Goal: Task Accomplishment & Management: Use online tool/utility

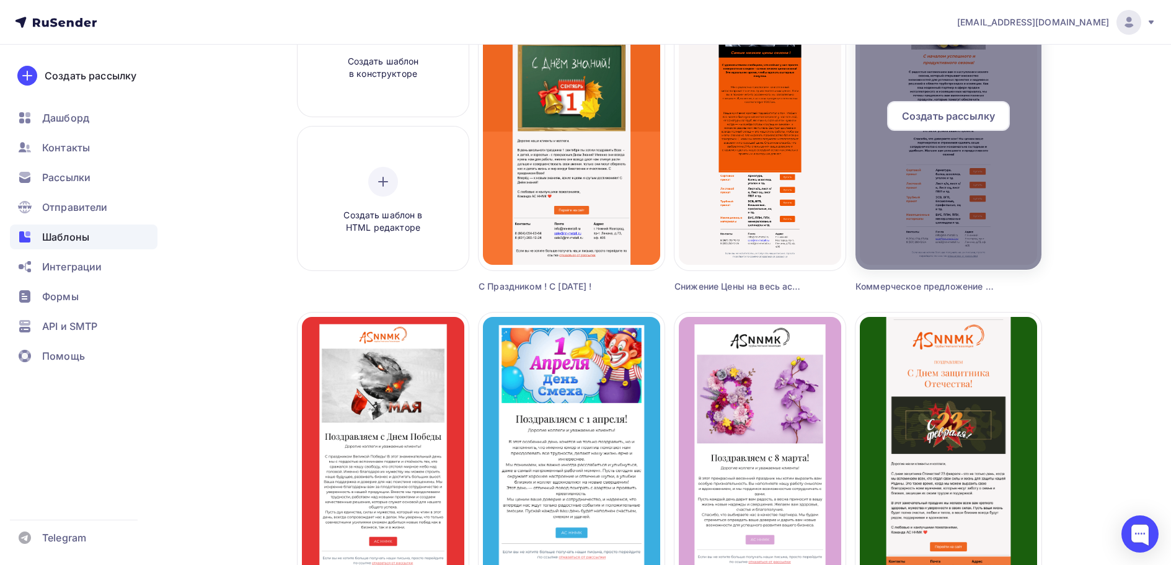
scroll to position [186, 0]
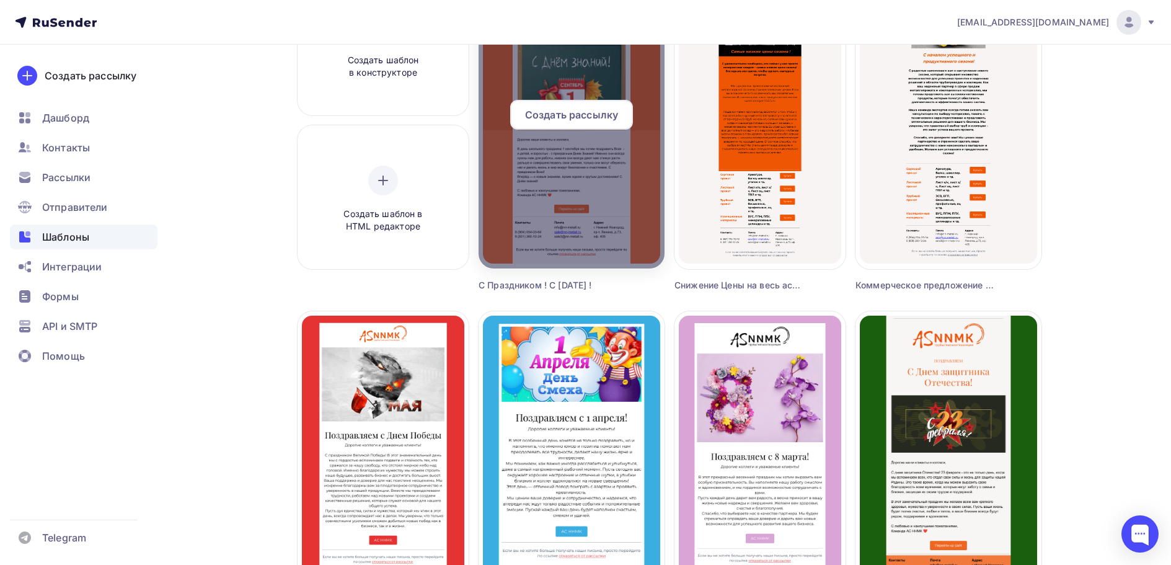
click at [583, 167] on div at bounding box center [572, 120] width 186 height 298
click at [586, 169] on div at bounding box center [572, 120] width 186 height 298
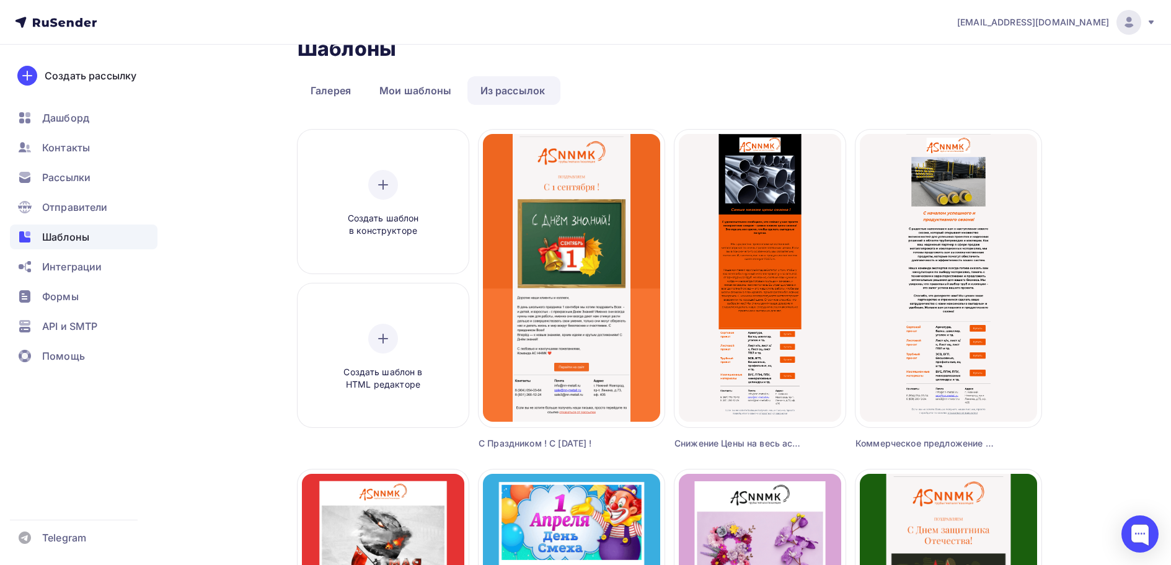
scroll to position [0, 0]
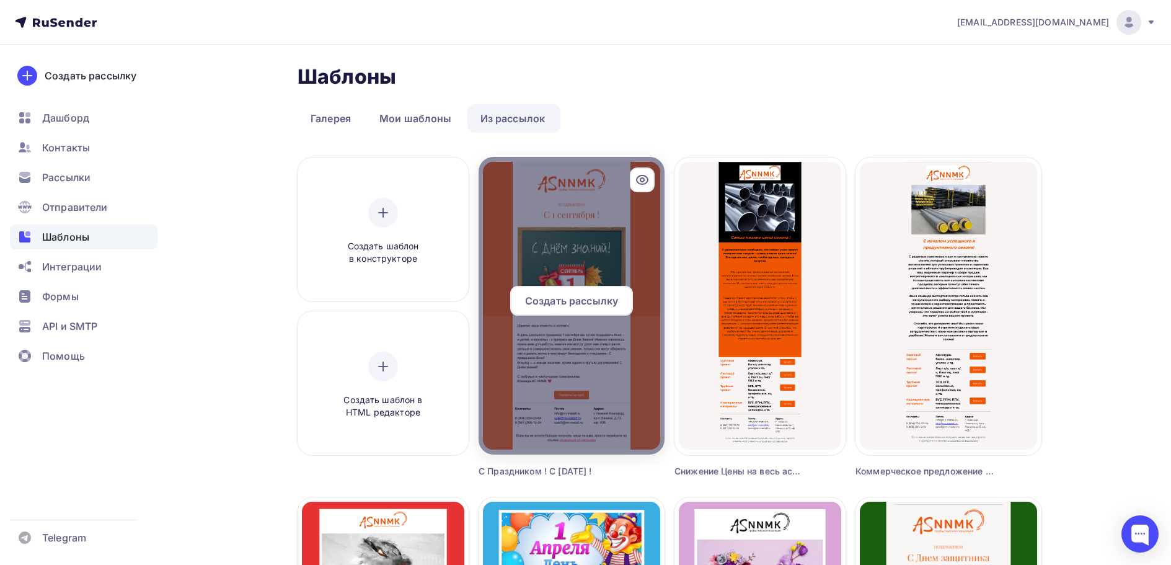
click at [602, 249] on div at bounding box center [572, 306] width 186 height 298
click at [646, 179] on icon at bounding box center [642, 179] width 15 height 15
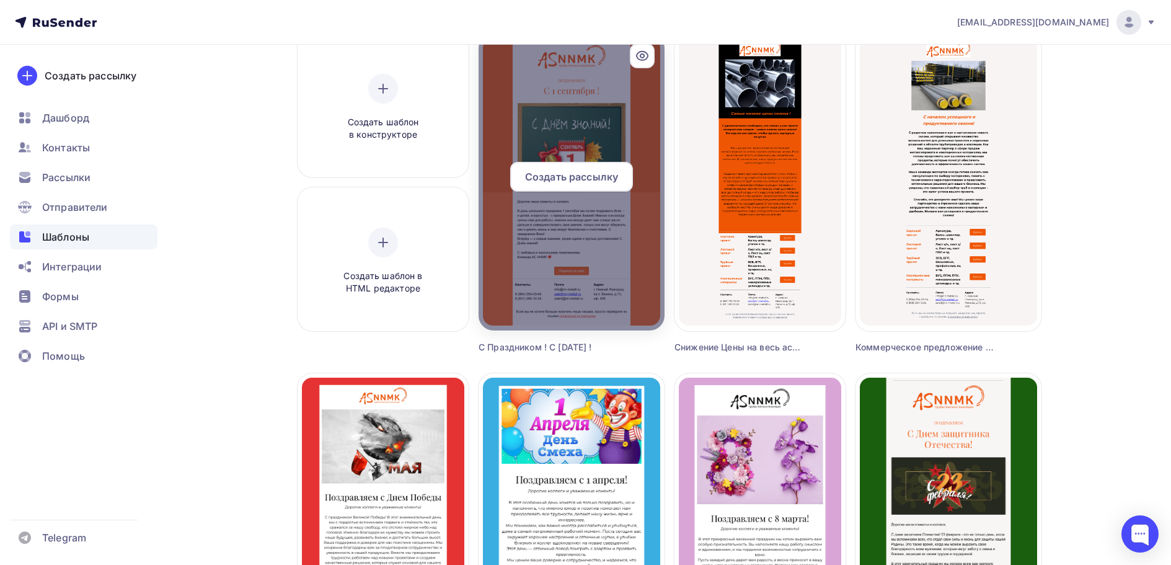
click at [640, 51] on icon at bounding box center [642, 55] width 15 height 15
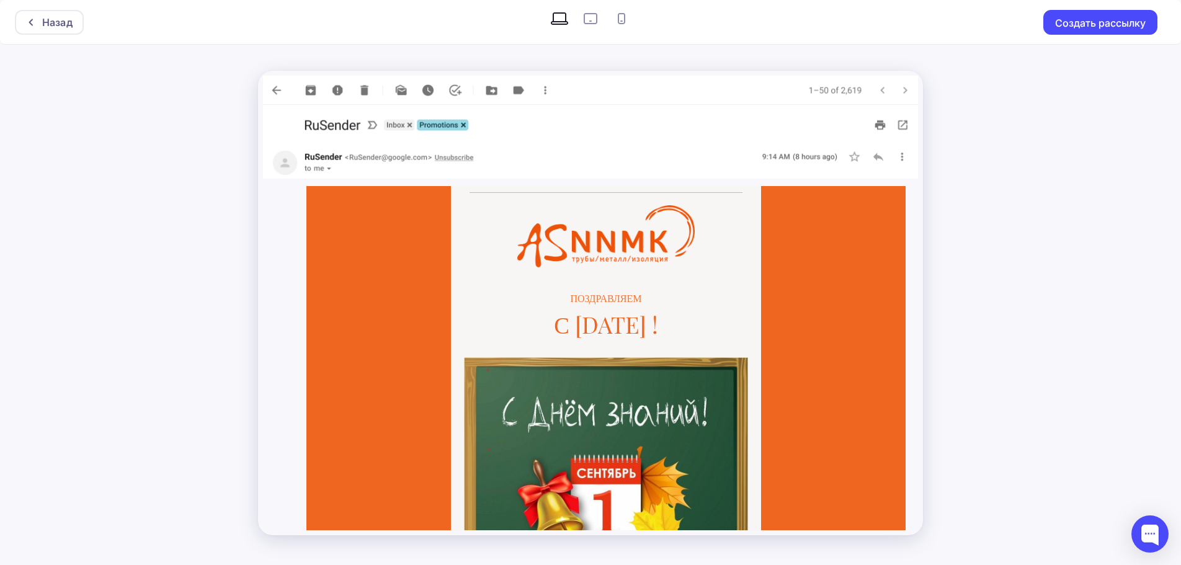
click at [993, 93] on div "Назад Создать рассылку" at bounding box center [590, 282] width 1181 height 565
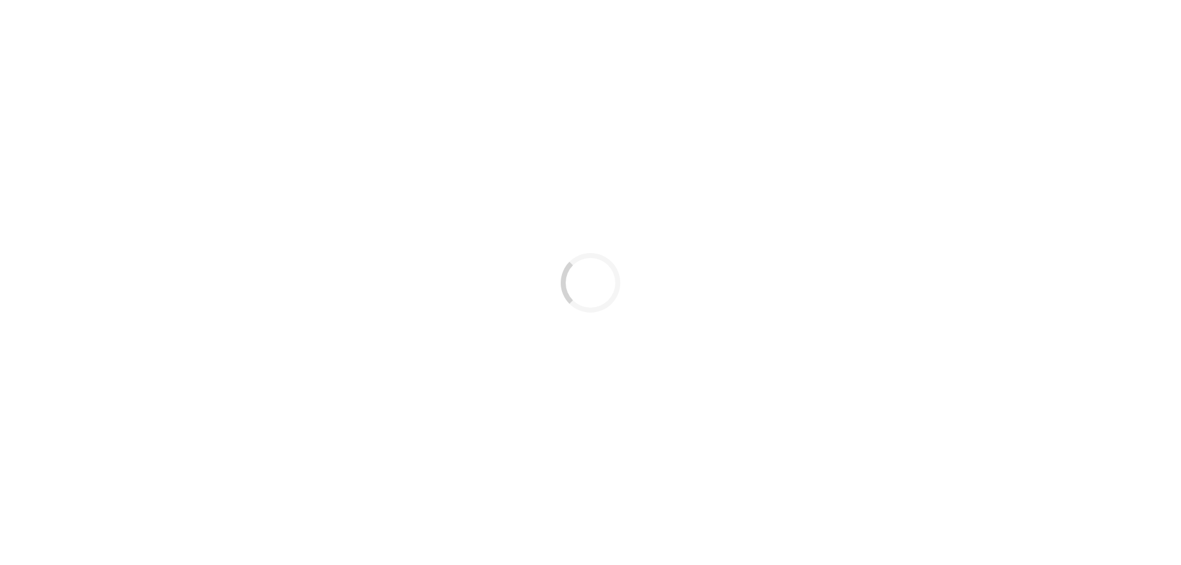
drag, startPoint x: 492, startPoint y: 244, endPoint x: 203, endPoint y: 87, distance: 329.3
click at [479, 237] on div "Loading..." at bounding box center [590, 282] width 1181 height 565
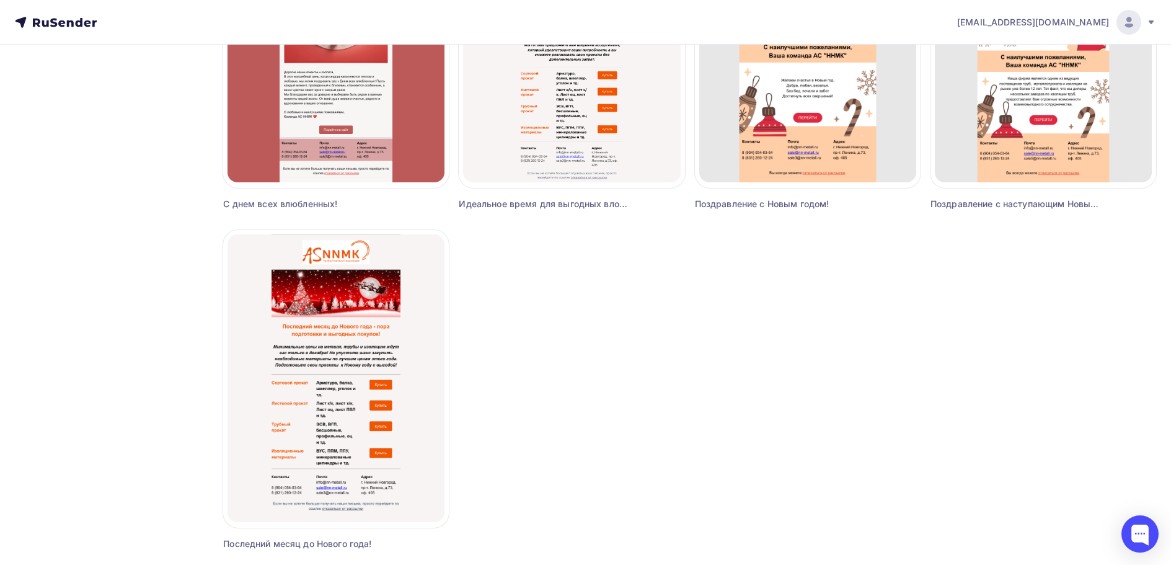
scroll to position [992, 0]
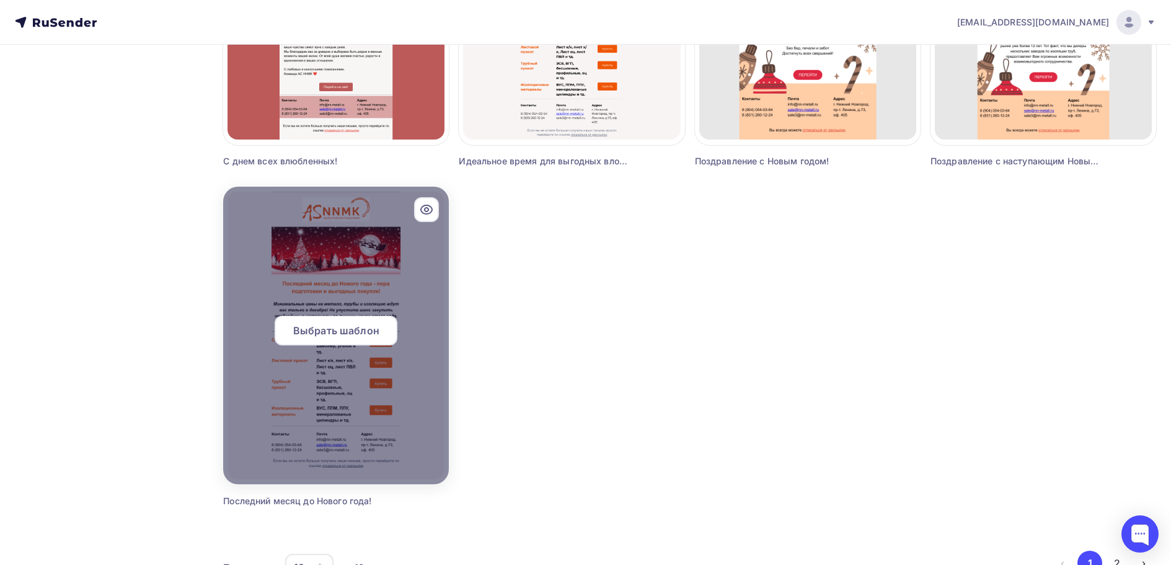
click at [347, 330] on span "Выбрать шаблон" at bounding box center [336, 330] width 86 height 15
